Goal: Information Seeking & Learning: Learn about a topic

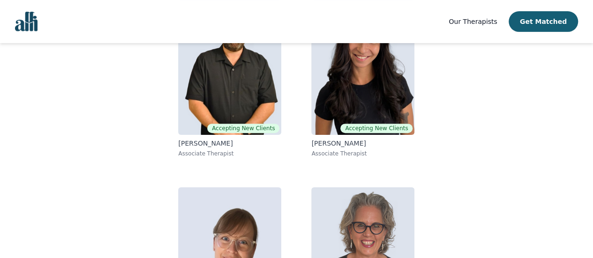
scroll to position [90, 0]
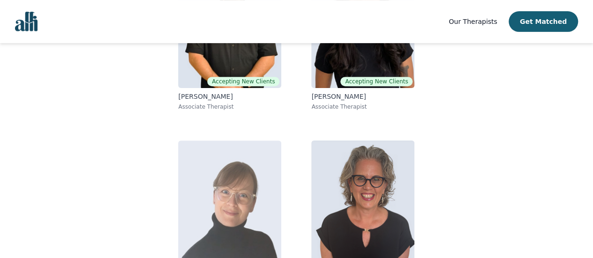
click at [187, 203] on img at bounding box center [229, 208] width 103 height 135
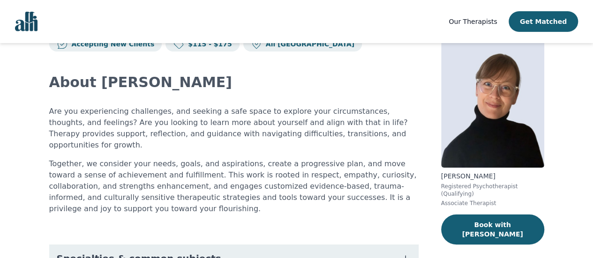
scroll to position [47, 0]
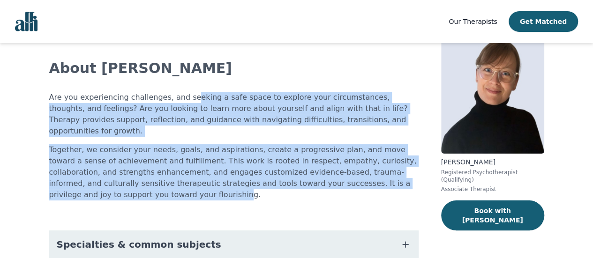
drag, startPoint x: 245, startPoint y: 104, endPoint x: 395, endPoint y: 171, distance: 164.3
click at [395, 171] on div "Are you experiencing challenges, and seeking a safe space to explore your circu…" at bounding box center [233, 146] width 369 height 109
click at [395, 171] on p "Together, we consider your needs, goals, and aspirations, create a progressive …" at bounding box center [233, 172] width 369 height 56
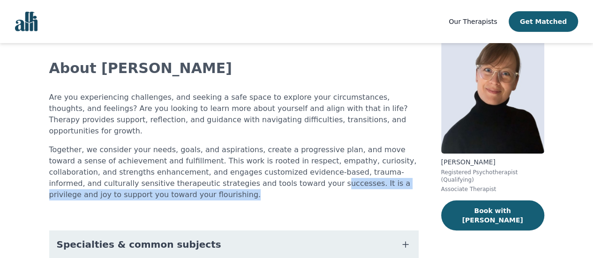
drag, startPoint x: 189, startPoint y: 165, endPoint x: 407, endPoint y: 178, distance: 218.3
click at [407, 178] on p "Together, we consider your needs, goals, and aspirations, create a progressive …" at bounding box center [233, 172] width 369 height 56
click at [406, 178] on p "Together, we consider your needs, goals, and aspirations, create a progressive …" at bounding box center [233, 172] width 369 height 56
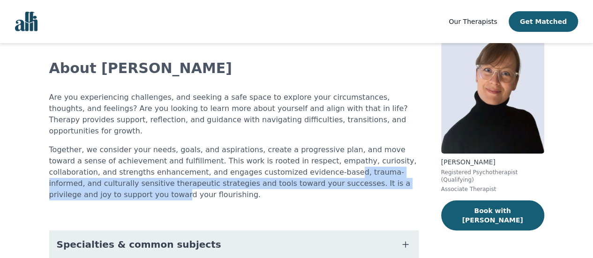
drag, startPoint x: 278, startPoint y: 159, endPoint x: 339, endPoint y: 169, distance: 61.7
click at [339, 169] on p "Together, we consider your needs, goals, and aspirations, create a progressive …" at bounding box center [233, 172] width 369 height 56
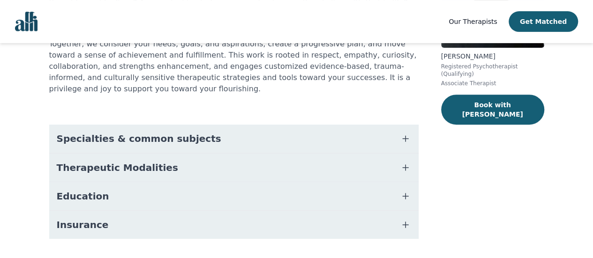
scroll to position [155, 0]
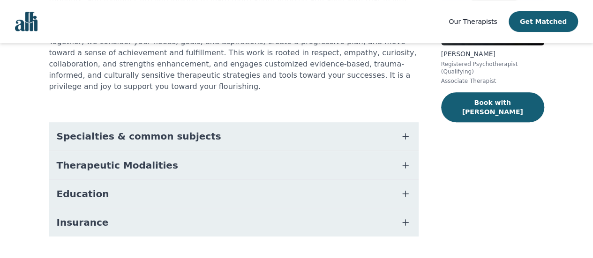
click at [282, 209] on button "Insurance" at bounding box center [233, 223] width 369 height 28
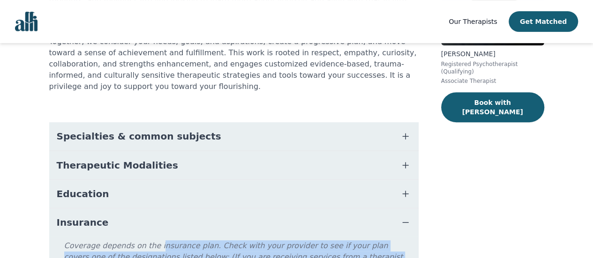
drag, startPoint x: 175, startPoint y: 214, endPoint x: 287, endPoint y: 240, distance: 114.5
click at [287, 240] on p "Coverage depends on the insurance plan. Check with your provider to see if your…" at bounding box center [239, 260] width 351 height 41
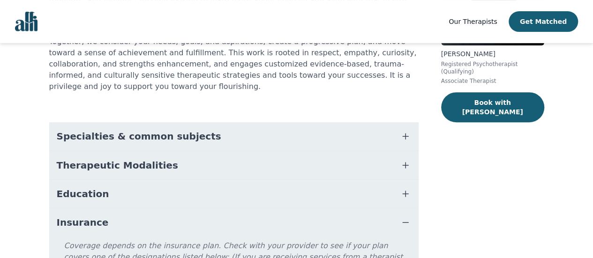
click at [471, 216] on div "[PERSON_NAME] Registered Psychotherapist (Qualifying) Associate Therapist Book …" at bounding box center [492, 119] width 103 height 418
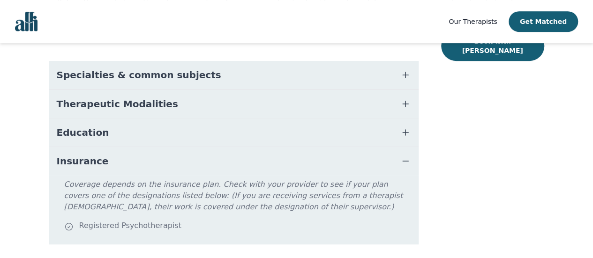
scroll to position [224, 0]
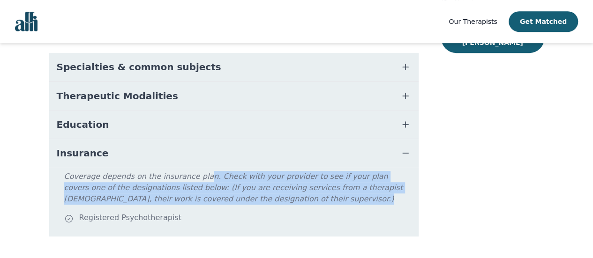
drag, startPoint x: 191, startPoint y: 158, endPoint x: 246, endPoint y: 194, distance: 65.6
click at [246, 194] on div "Coverage depends on the insurance plan. Check with your provider to see if your…" at bounding box center [234, 202] width 362 height 62
click at [246, 212] on div "Registered Psychotherapist" at bounding box center [239, 218] width 351 height 13
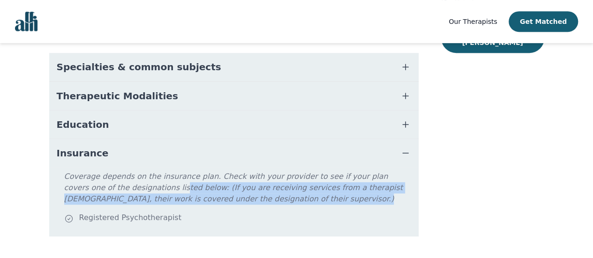
drag, startPoint x: 112, startPoint y: 165, endPoint x: 280, endPoint y: 196, distance: 170.6
click at [280, 196] on div "Coverage depends on the insurance plan. Check with your provider to see if your…" at bounding box center [234, 202] width 362 height 62
click at [280, 212] on div "Registered Psychotherapist" at bounding box center [239, 218] width 351 height 13
drag, startPoint x: 199, startPoint y: 168, endPoint x: 264, endPoint y: 187, distance: 68.4
click at [264, 187] on p "Coverage depends on the insurance plan. Check with your provider to see if your…" at bounding box center [239, 191] width 351 height 41
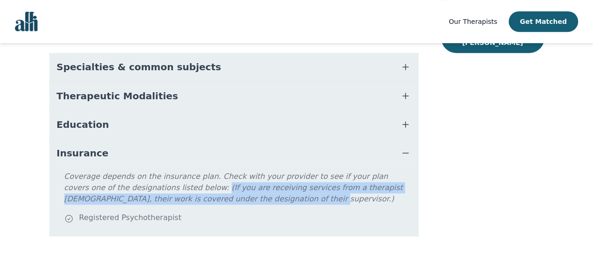
click at [264, 187] on p "Coverage depends on the insurance plan. Check with your provider to see if your…" at bounding box center [239, 191] width 351 height 41
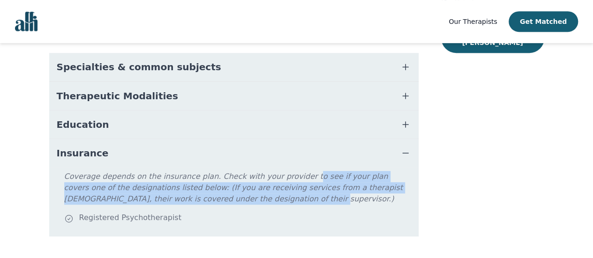
drag, startPoint x: 299, startPoint y: 164, endPoint x: 302, endPoint y: 176, distance: 12.5
click at [302, 176] on p "Coverage depends on the insurance plan. Check with your provider to see if your…" at bounding box center [239, 191] width 351 height 41
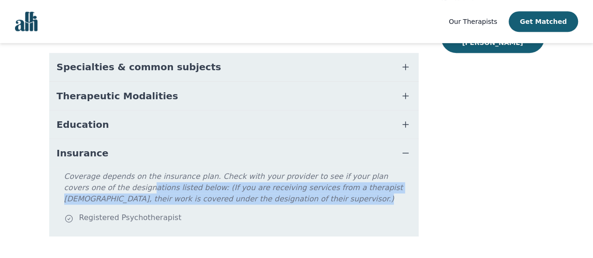
drag, startPoint x: 98, startPoint y: 168, endPoint x: 237, endPoint y: 191, distance: 140.1
click at [237, 191] on div "Coverage depends on the insurance plan. Check with your provider to see if your…" at bounding box center [234, 202] width 362 height 62
click at [237, 212] on div "Registered Psychotherapist" at bounding box center [239, 218] width 351 height 13
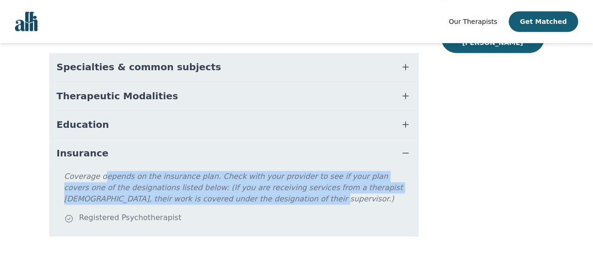
drag, startPoint x: 101, startPoint y: 155, endPoint x: 261, endPoint y: 185, distance: 163.1
click at [261, 185] on p "Coverage depends on the insurance plan. Check with your provider to see if your…" at bounding box center [239, 191] width 351 height 41
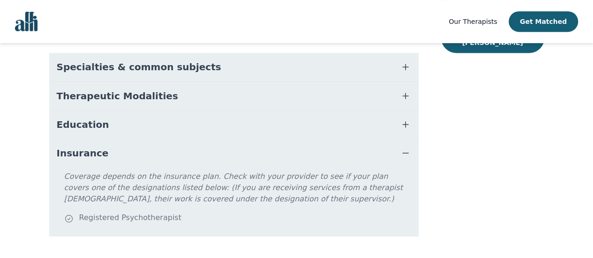
click at [309, 189] on div "Coverage depends on the insurance plan. Check with your provider to see if your…" at bounding box center [234, 202] width 362 height 62
